Goal: Find specific page/section: Find specific page/section

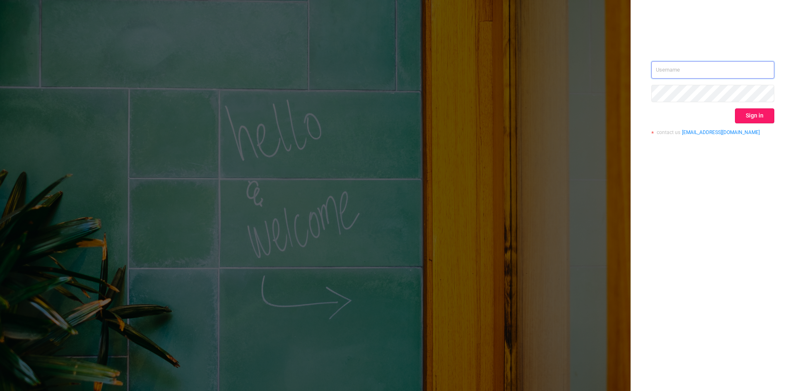
type input "[EMAIL_ADDRESS]"
click at [758, 118] on button "Sign in" at bounding box center [754, 115] width 39 height 15
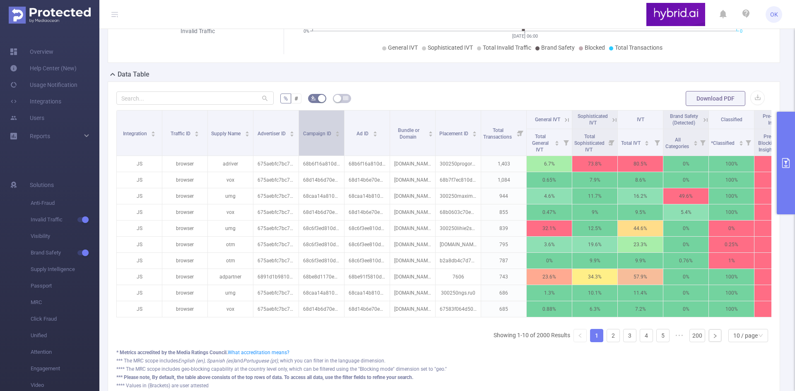
scroll to position [166, 0]
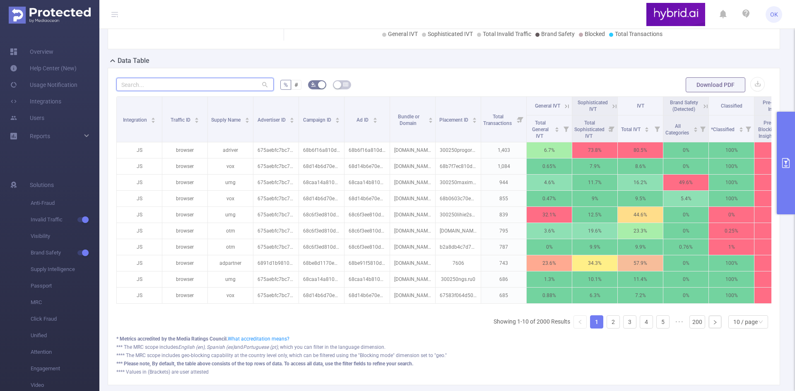
click at [175, 83] on input "text" at bounding box center [194, 84] width 157 height 13
paste input "68c91cb870e7b2bdd8ff6b70"
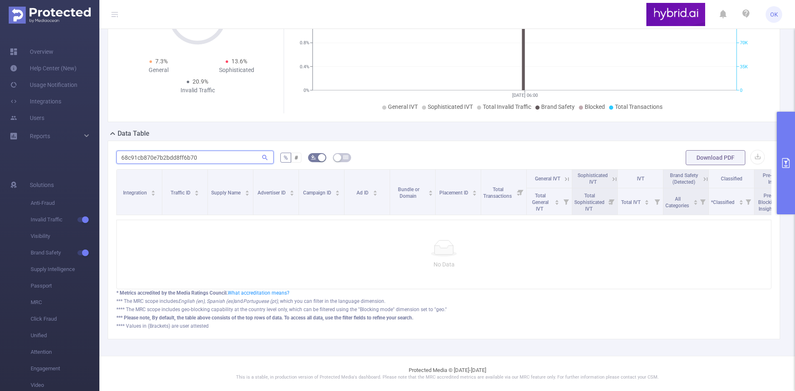
scroll to position [99, 0]
click at [265, 154] on icon at bounding box center [264, 157] width 7 height 7
click at [263, 154] on icon at bounding box center [264, 157] width 7 height 7
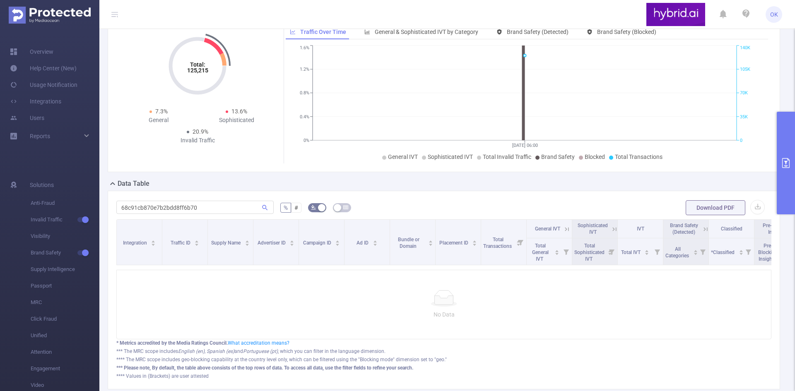
scroll to position [0, 0]
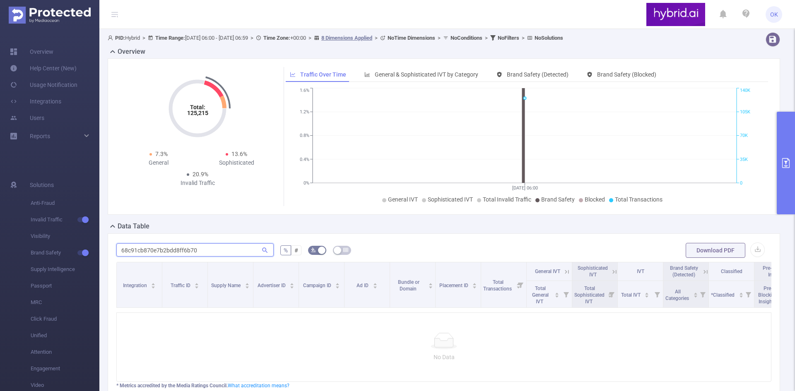
drag, startPoint x: 204, startPoint y: 245, endPoint x: 126, endPoint y: 245, distance: 77.4
click at [126, 245] on input "68c91cb870e7b2bdd8ff6b70" at bounding box center [194, 249] width 157 height 13
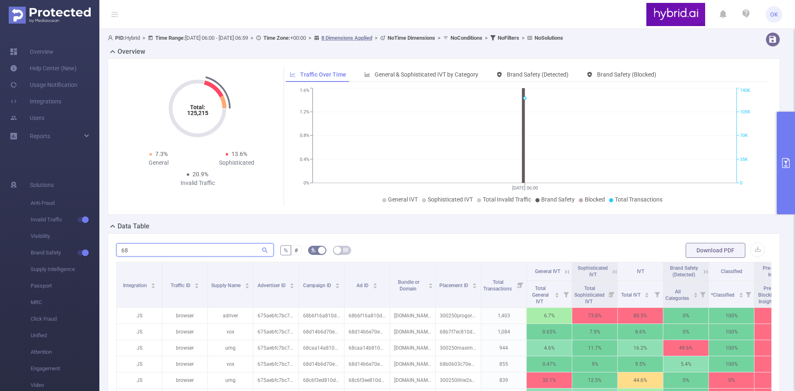
type input "6"
